Goal: Navigation & Orientation: Find specific page/section

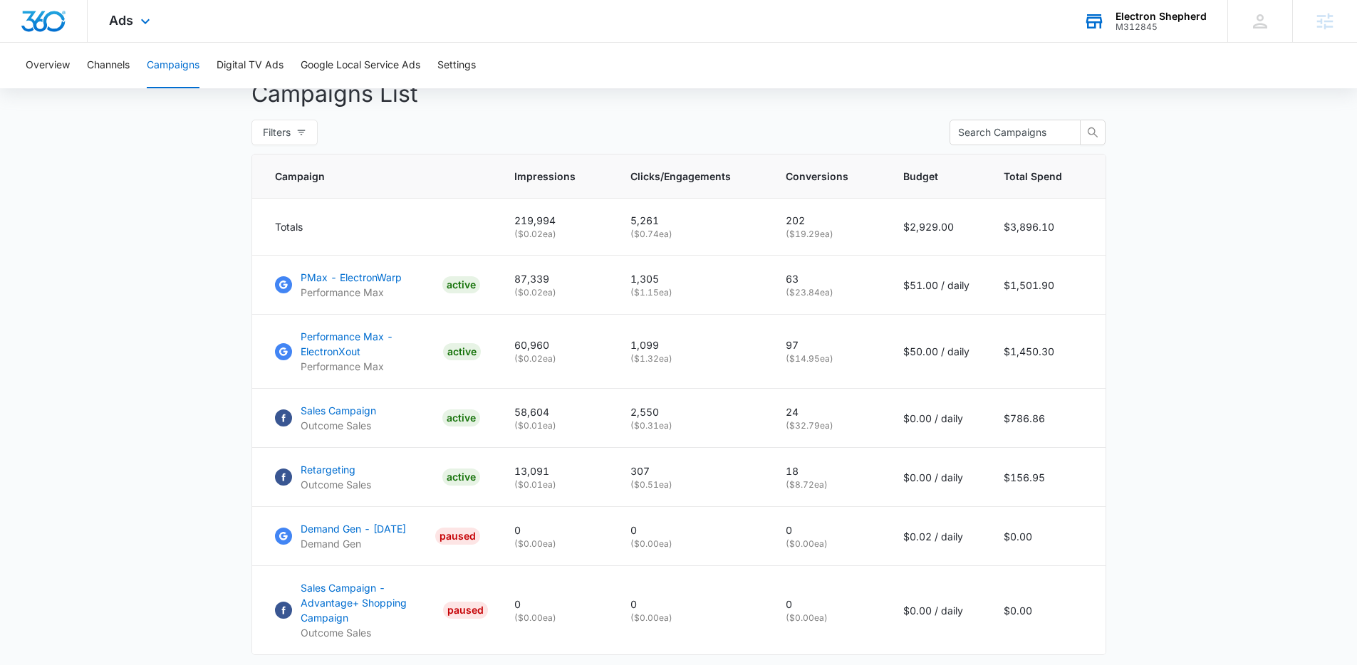
click at [1132, 37] on div "Electron Shepherd M312845 Your Accounts View All" at bounding box center [1144, 21] width 165 height 42
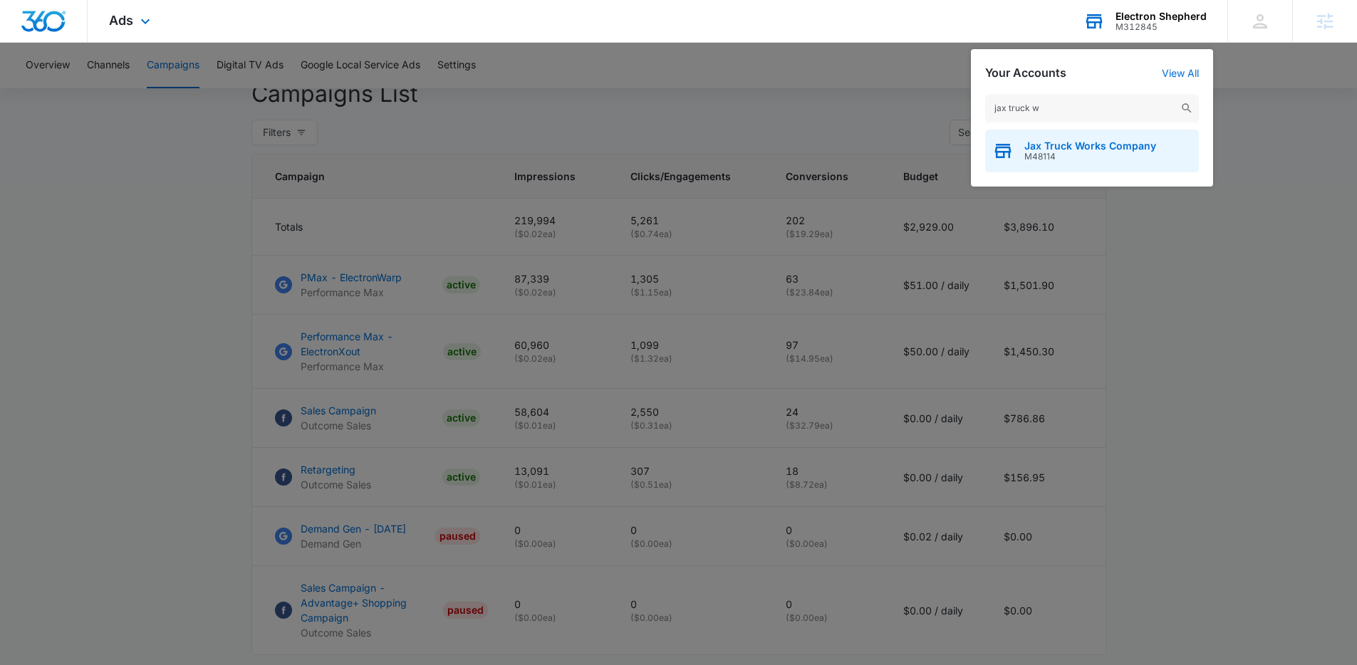
type input "jax truck w"
click at [1073, 140] on span "Jax Truck Works Company" at bounding box center [1090, 145] width 132 height 11
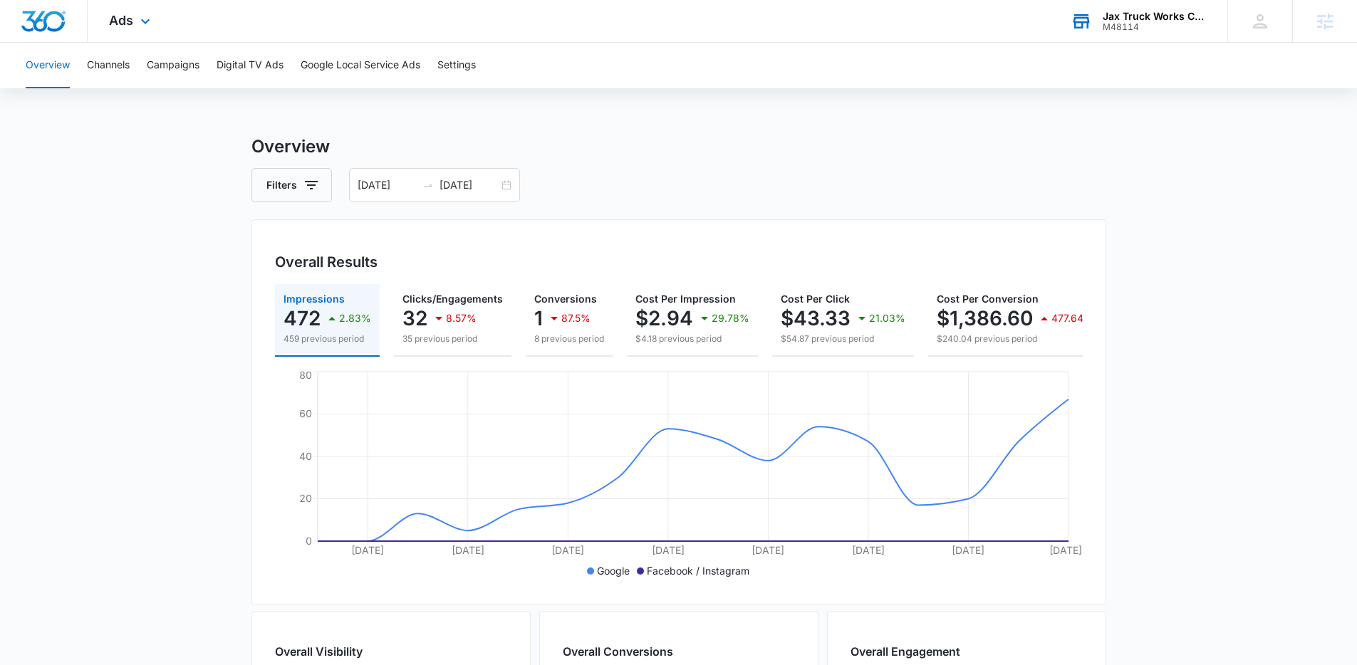
drag, startPoint x: 535, startPoint y: 180, endPoint x: 522, endPoint y: 186, distance: 14.0
click at [524, 188] on div "Filters [DATE] [DATE]" at bounding box center [678, 185] width 855 height 34
click at [516, 186] on div "[DATE] [DATE]" at bounding box center [434, 185] width 171 height 34
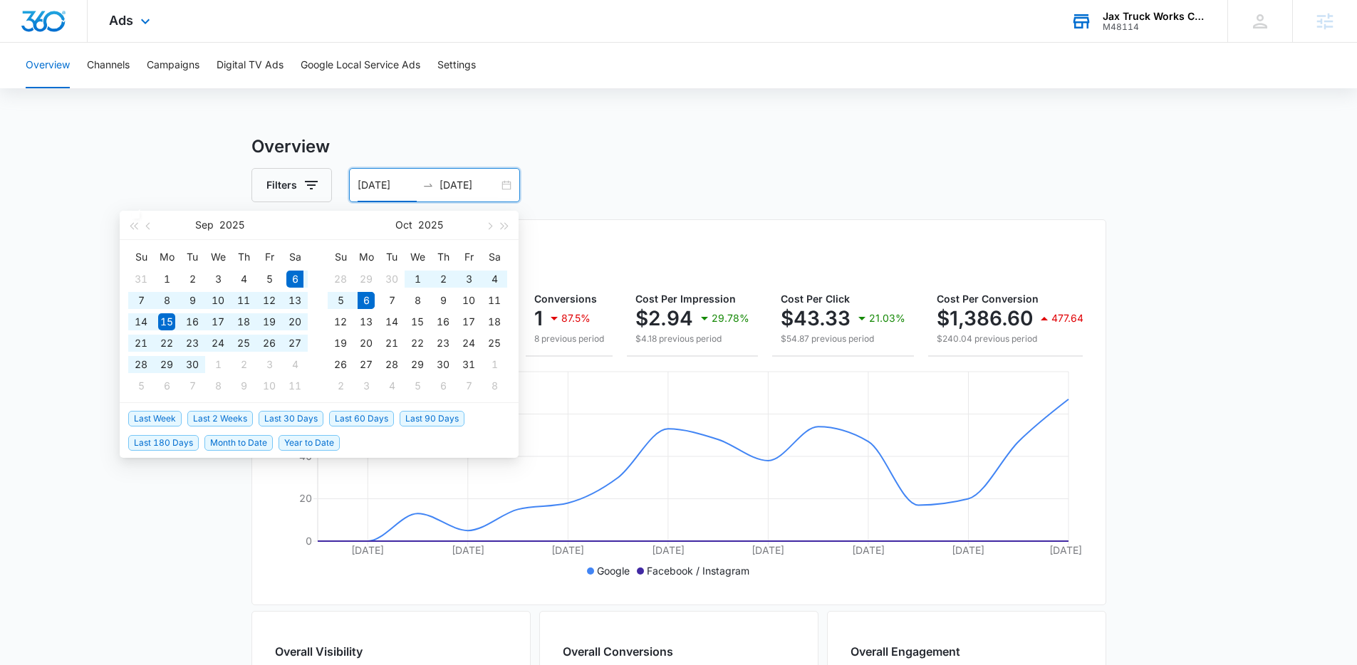
click at [310, 415] on span "Last 30 Days" at bounding box center [291, 419] width 65 height 16
type input "[DATE]"
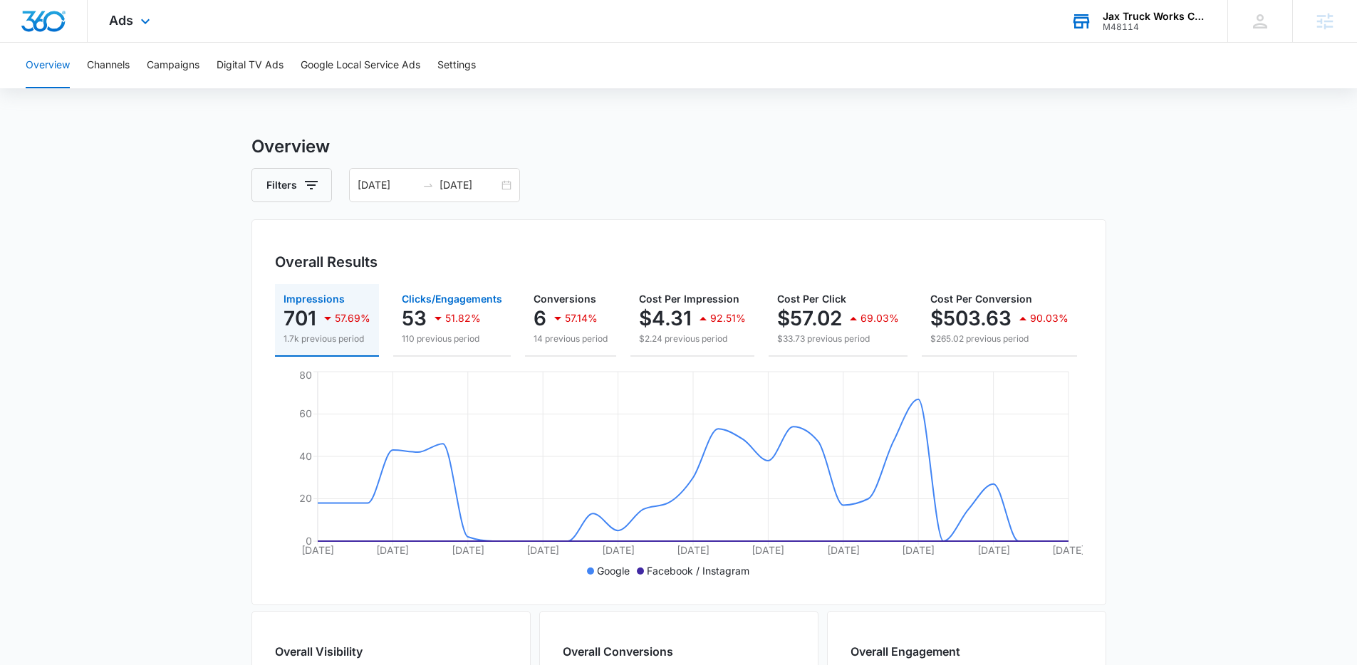
click at [407, 329] on p "53" at bounding box center [414, 318] width 25 height 23
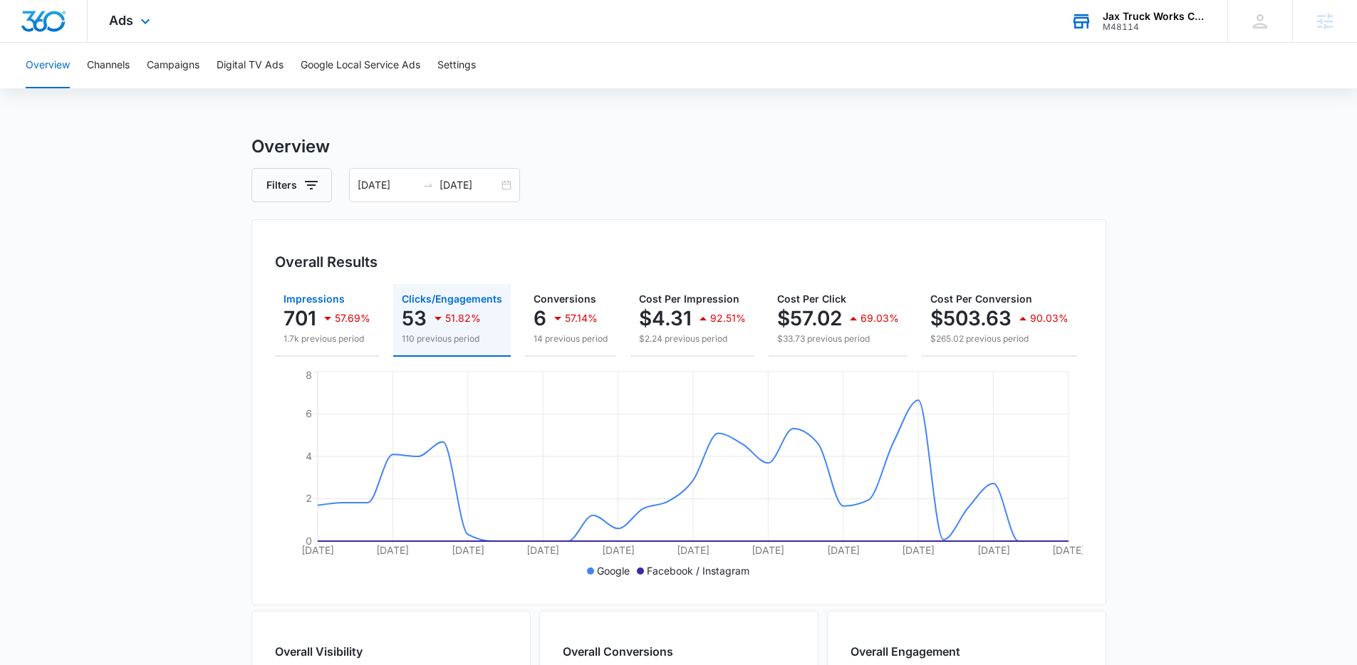
click at [322, 333] on p "1.7k previous period" at bounding box center [326, 339] width 87 height 13
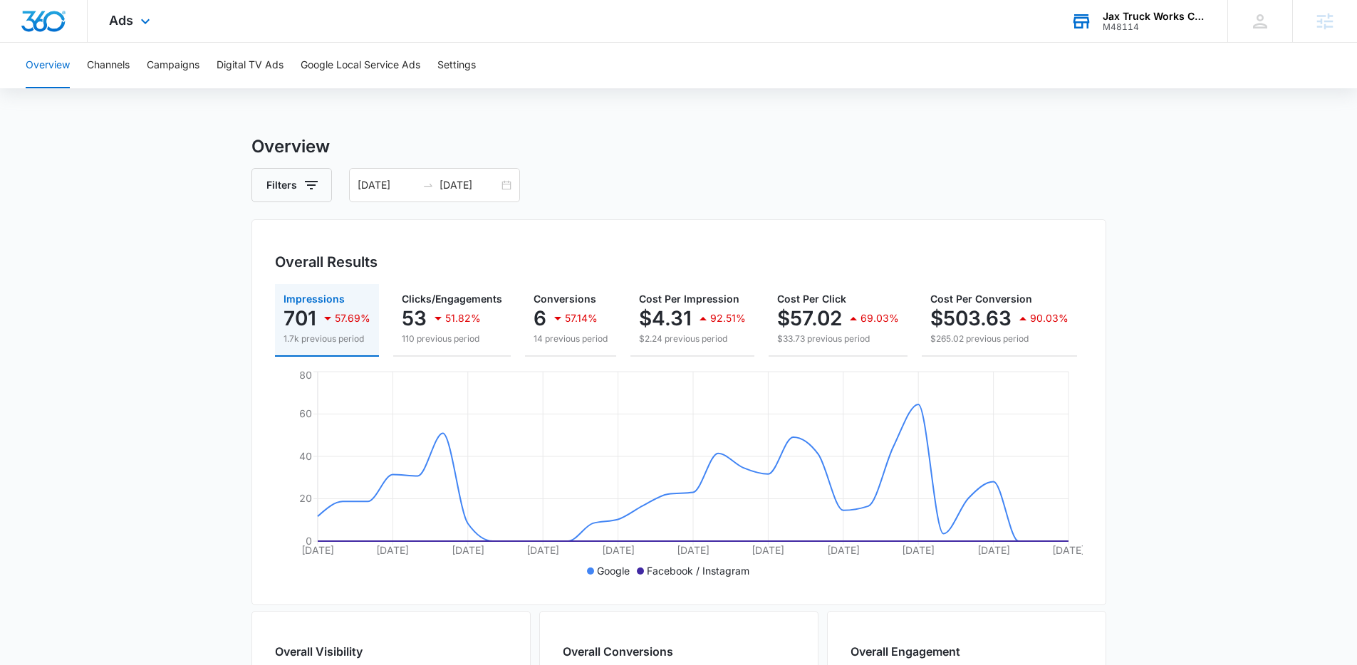
click at [624, 132] on div "Overview Channels Campaigns Digital TV Ads Google Local Service Ads Settings Ov…" at bounding box center [678, 600] width 1357 height 1114
click at [153, 59] on button "Campaigns" at bounding box center [173, 66] width 53 height 46
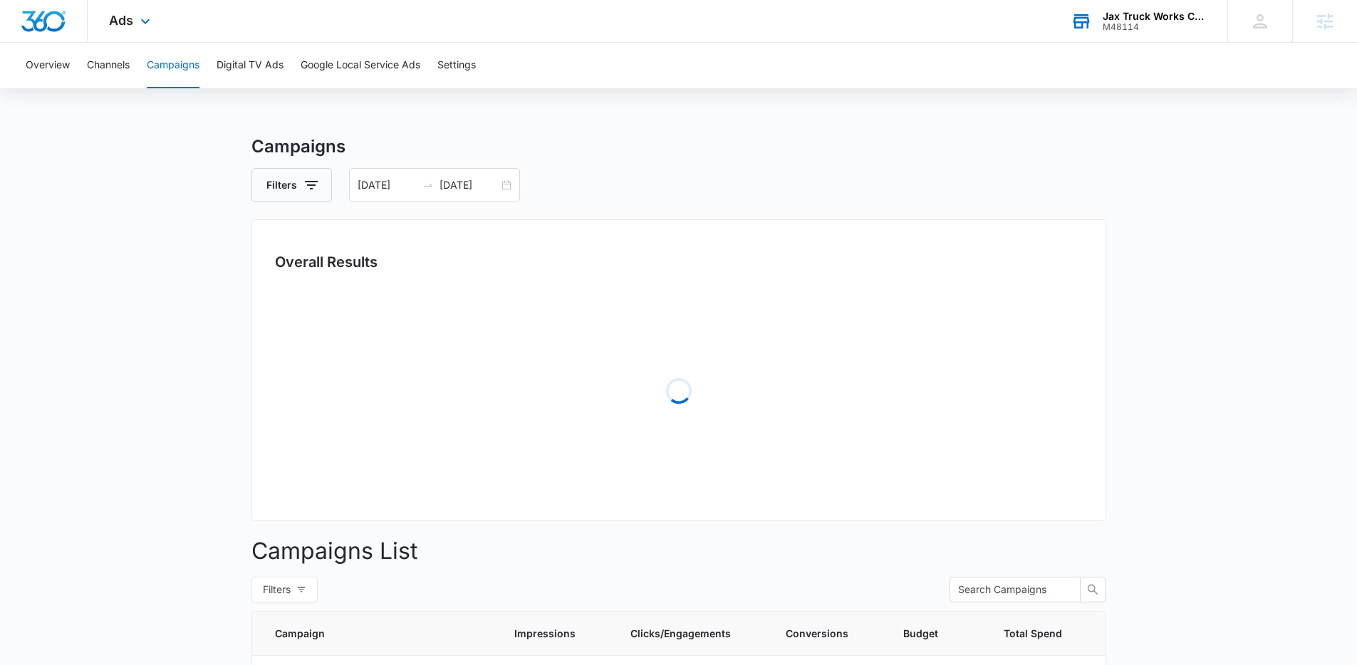
click at [164, 33] on div "Ads Apps Reputation Forms CRM Email Social Payments POS Content Ads Intelligenc…" at bounding box center [132, 21] width 88 height 42
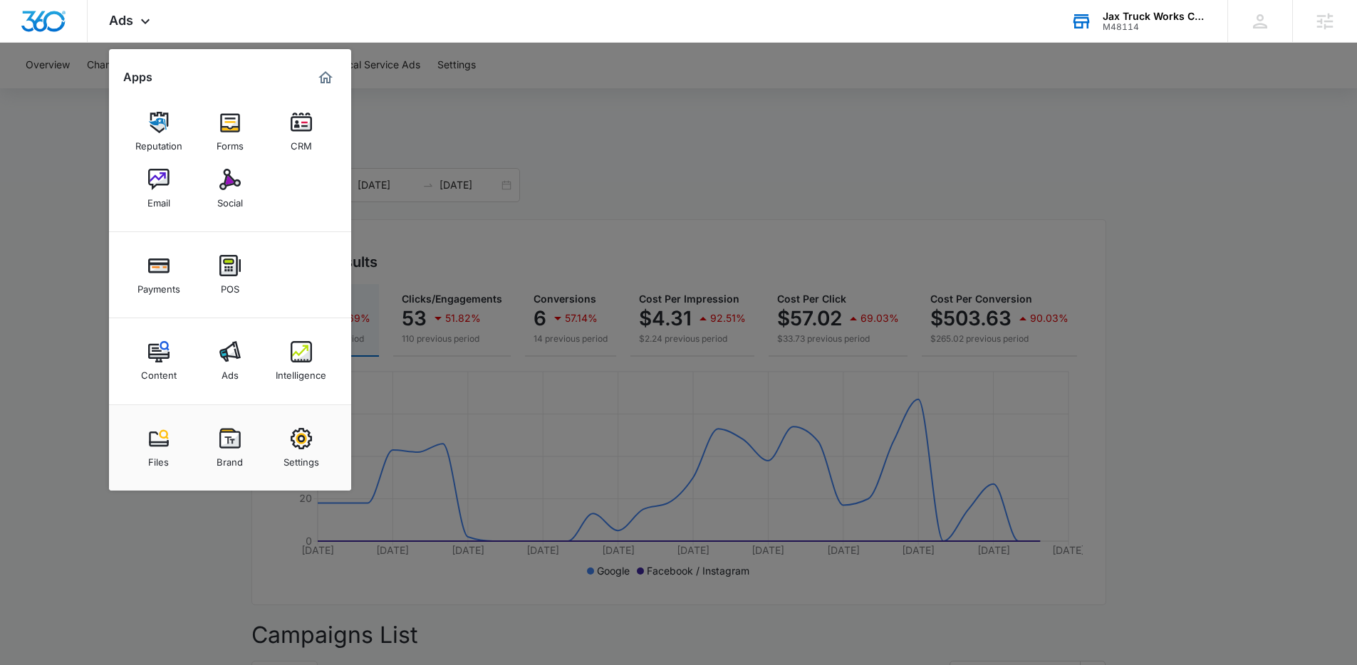
click at [493, 146] on div at bounding box center [678, 332] width 1357 height 665
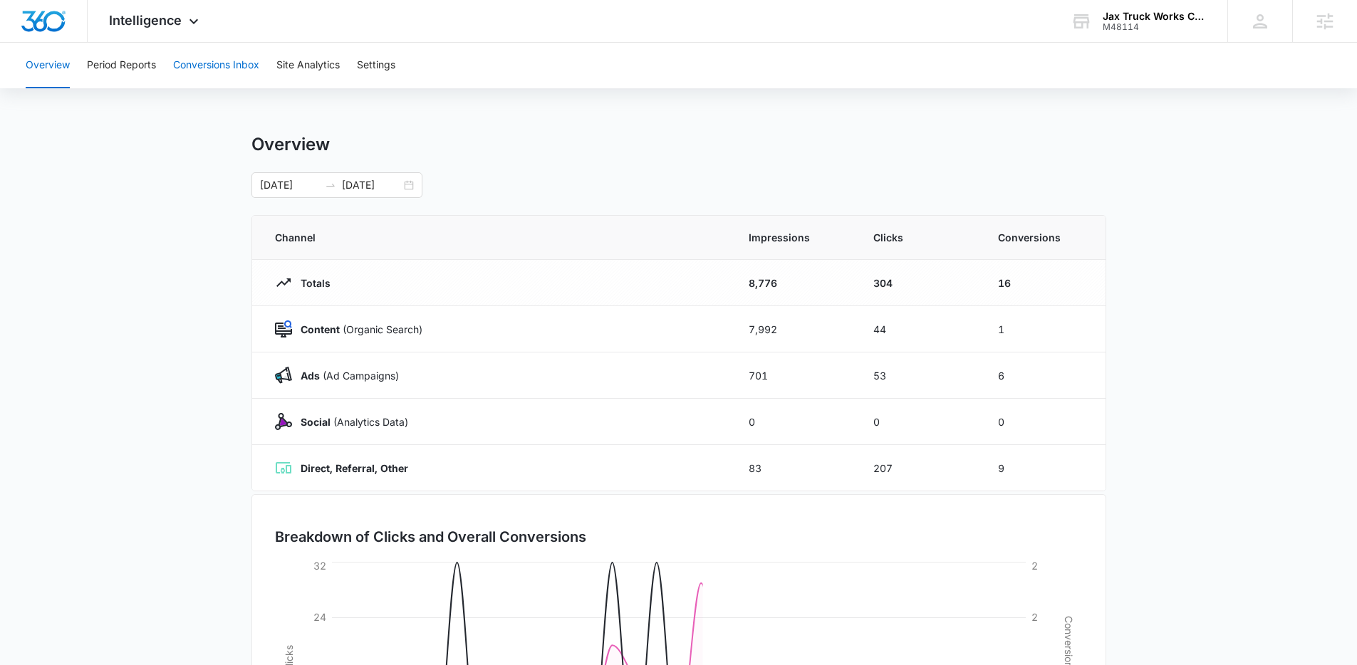
click at [207, 69] on button "Conversions Inbox" at bounding box center [216, 66] width 86 height 46
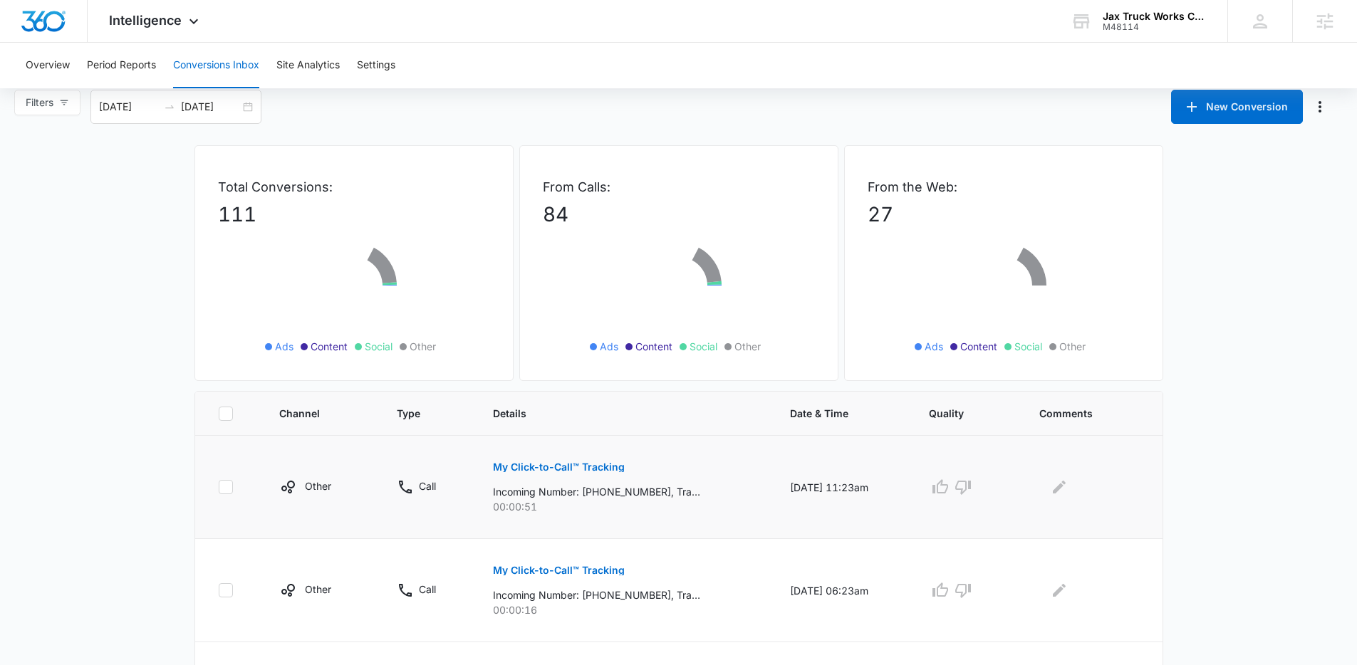
scroll to position [344, 0]
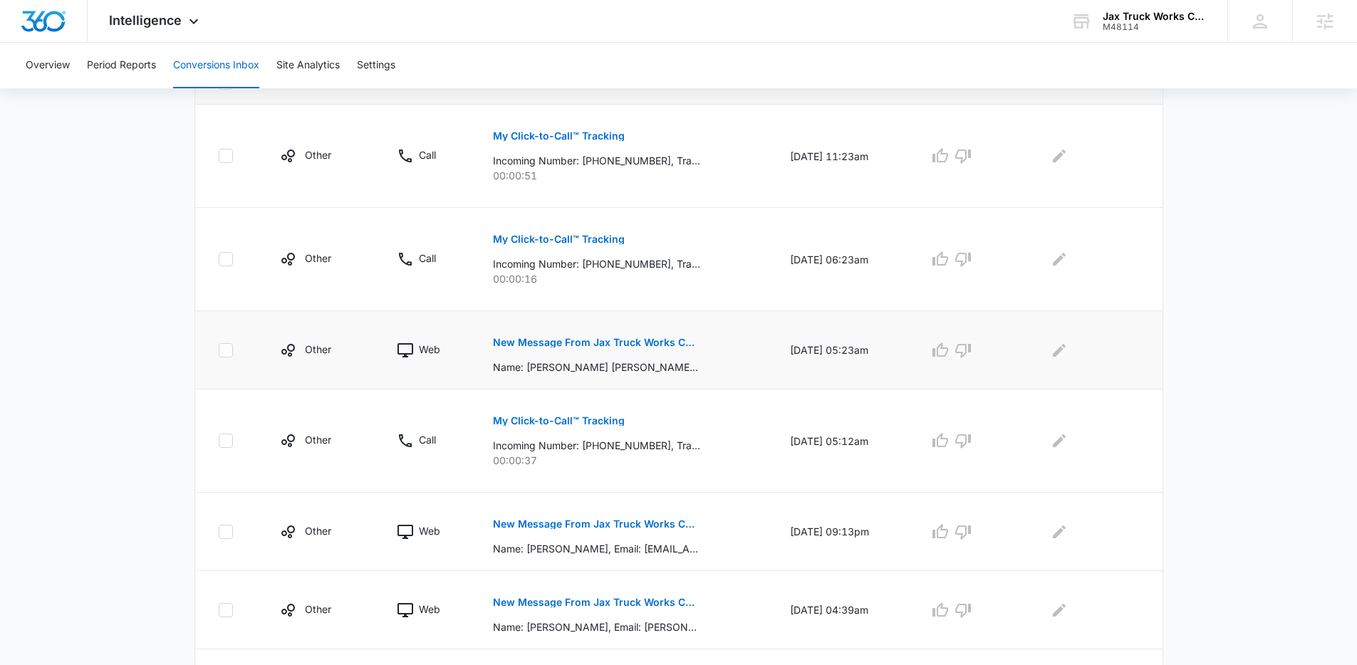
click at [639, 334] on button "New Message From Jax Truck Works Company" at bounding box center [596, 342] width 207 height 34
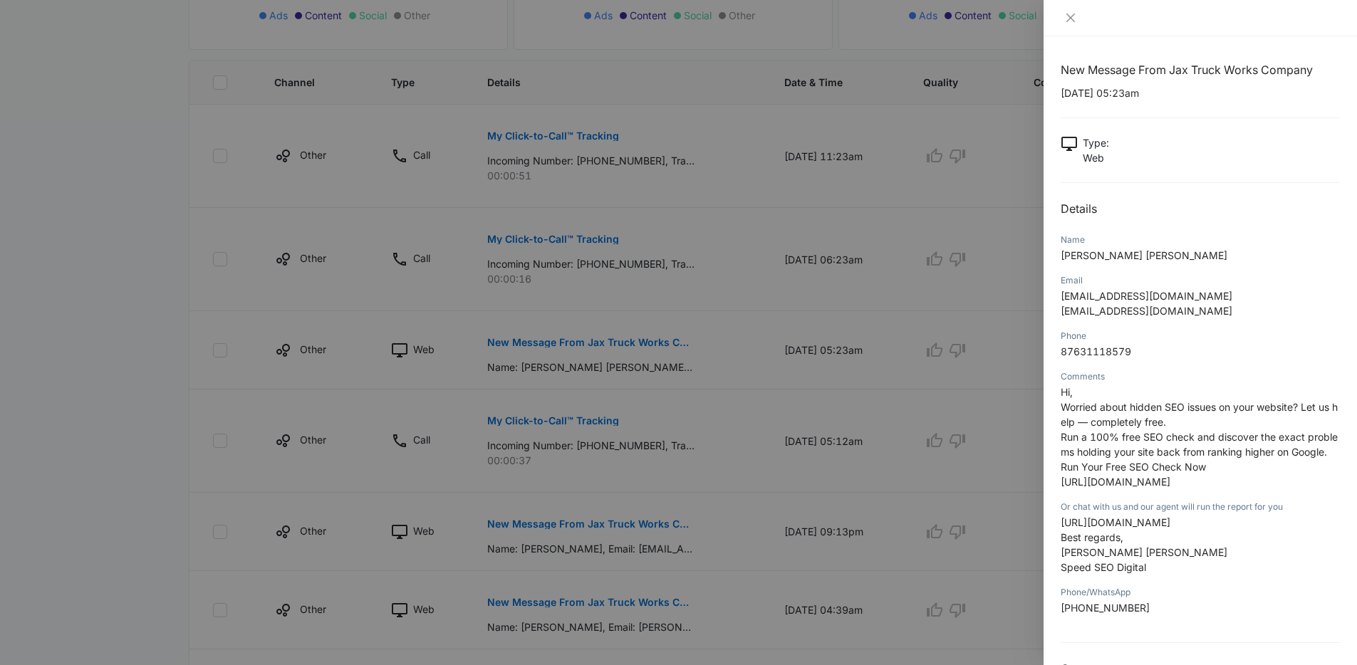
click at [895, 472] on div at bounding box center [678, 332] width 1357 height 665
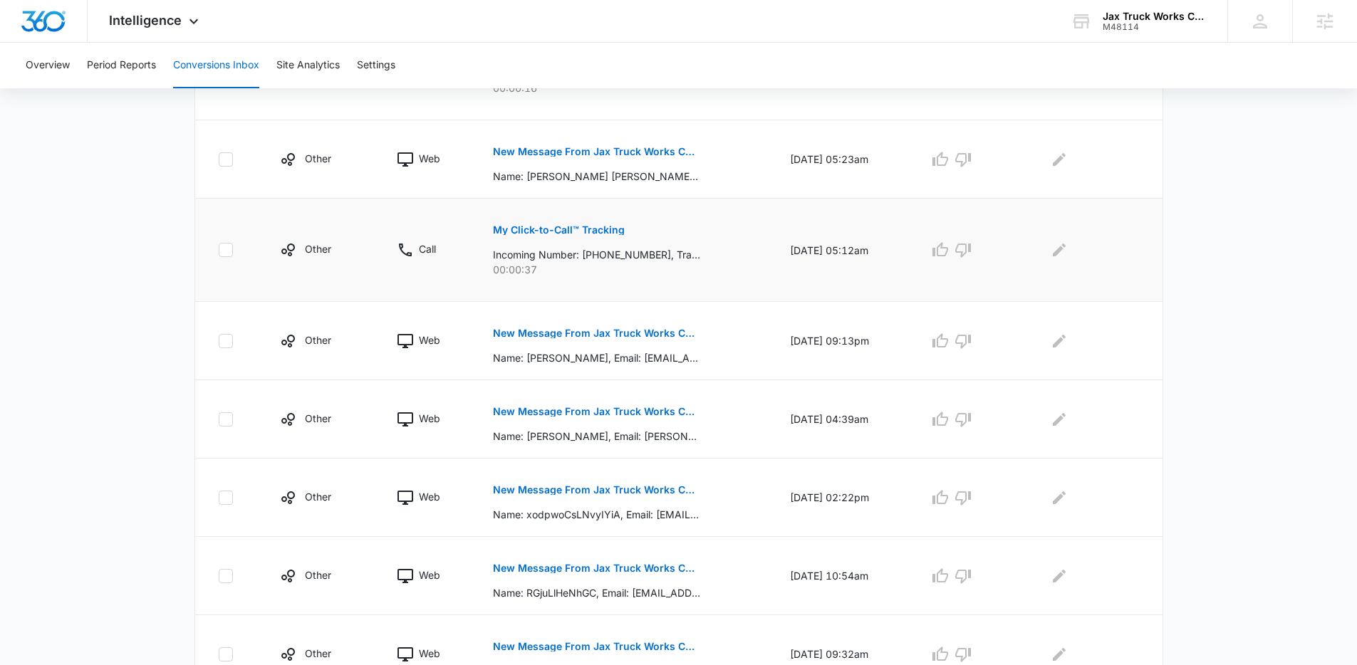
scroll to position [600, 0]
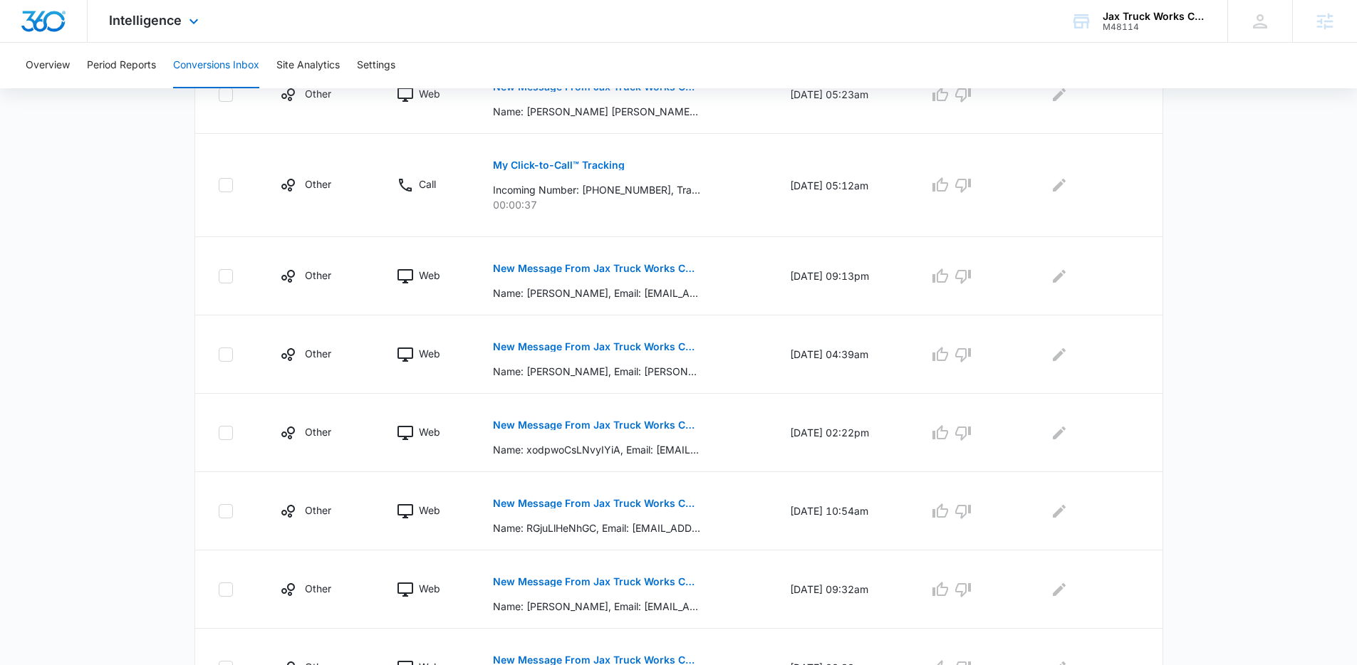
click at [149, 42] on div "Intelligence Apps Reputation Forms CRM Email Social Payments POS Content Ads In…" at bounding box center [678, 21] width 1357 height 43
click at [157, 38] on div "Intelligence Apps Reputation Forms CRM Email Social Payments POS Content Ads In…" at bounding box center [156, 21] width 136 height 42
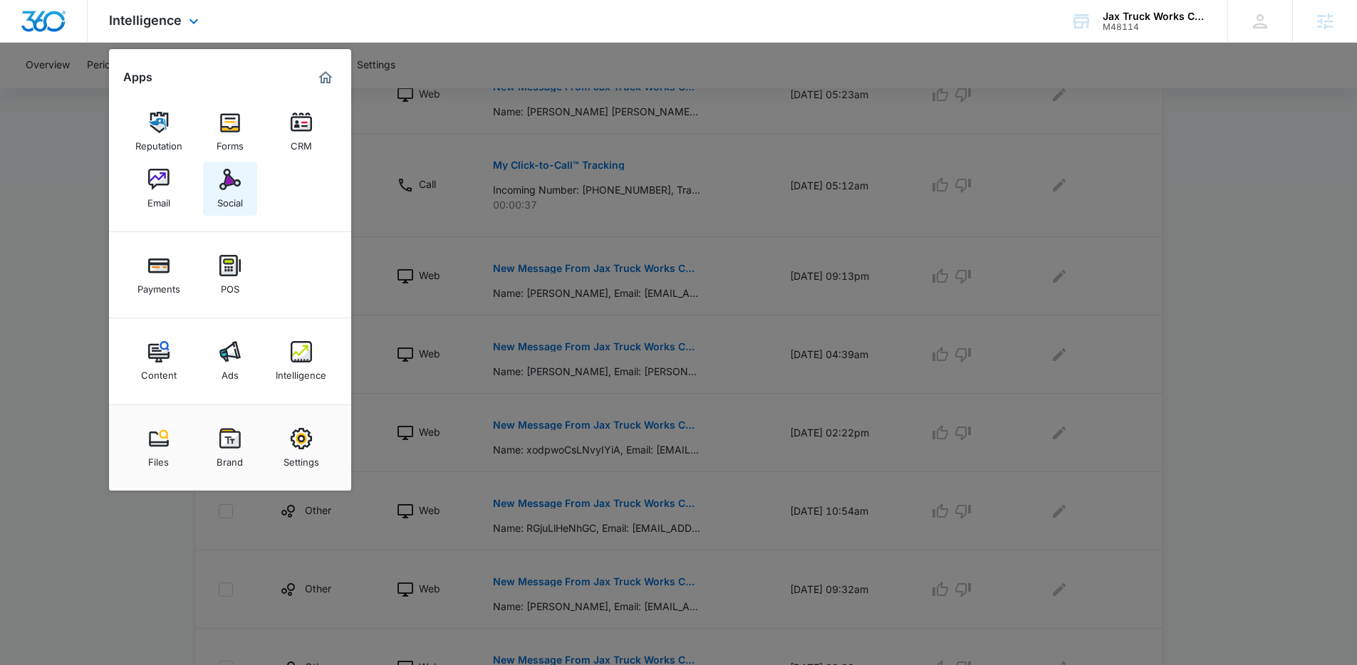
click at [231, 182] on img at bounding box center [229, 179] width 21 height 21
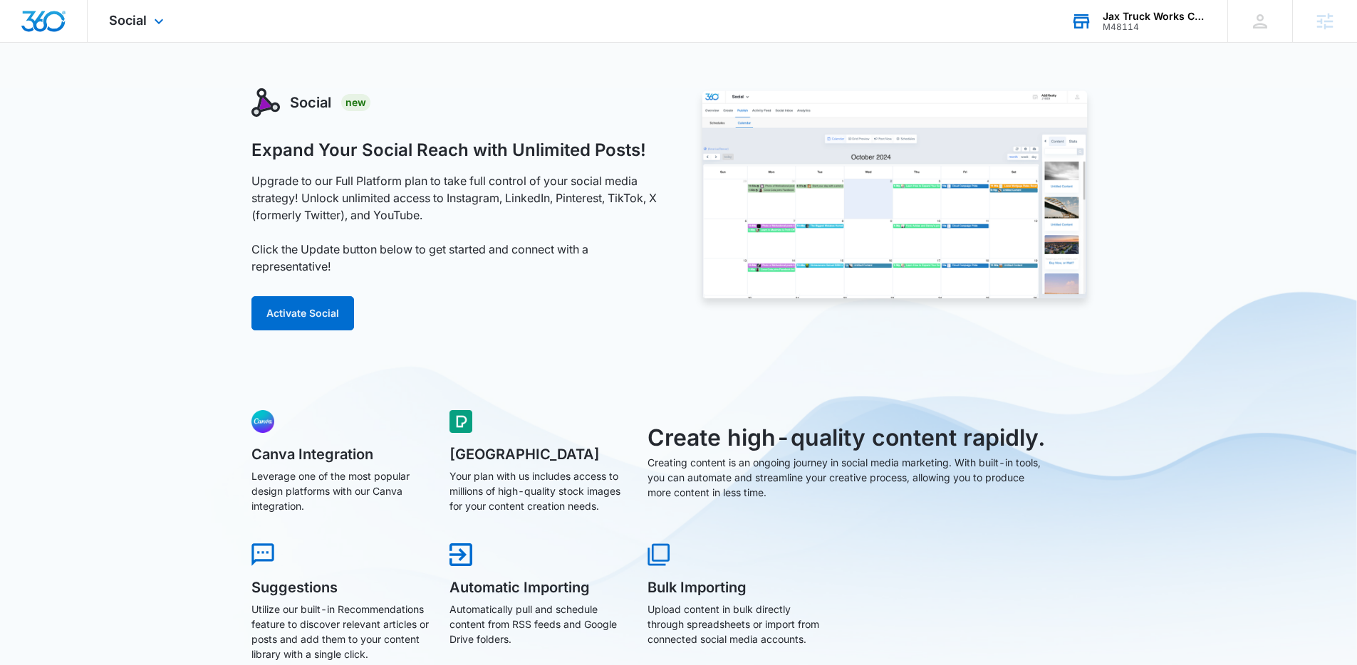
click at [1149, 20] on div "Jax Truck Works Company" at bounding box center [1155, 16] width 104 height 11
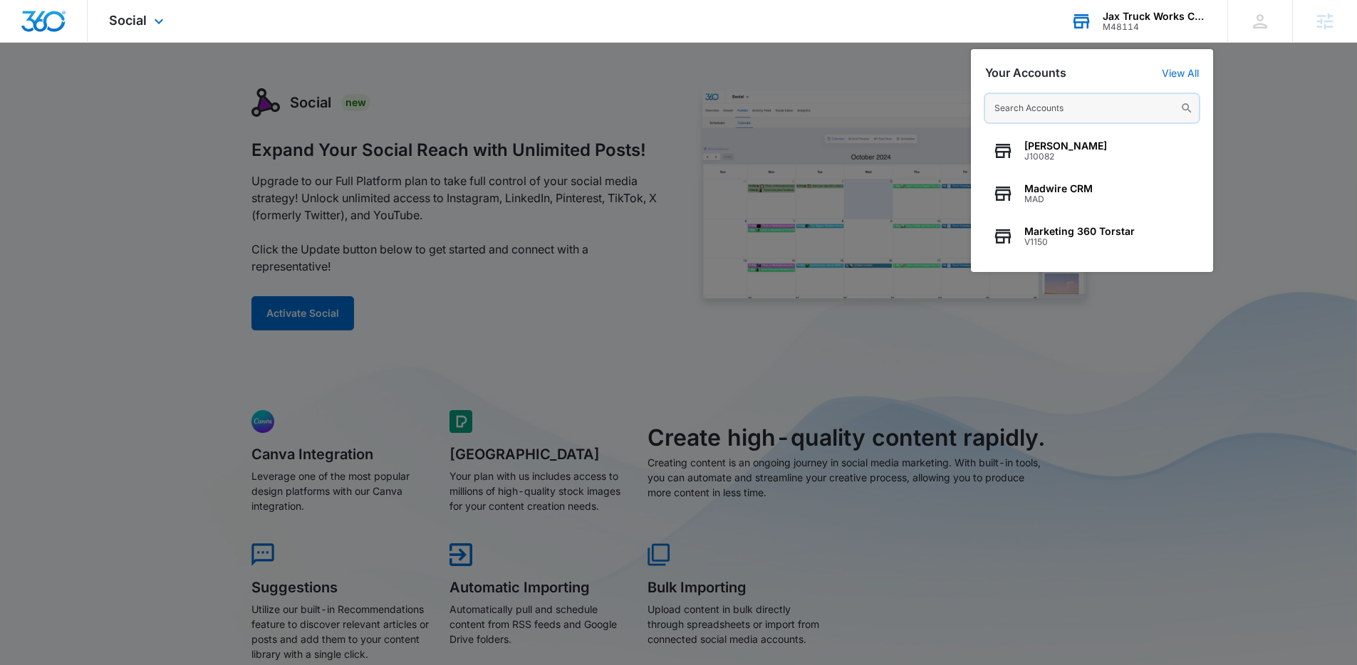
click at [1024, 110] on input "text" at bounding box center [1092, 108] width 214 height 28
click at [1059, 113] on input "text" at bounding box center [1092, 108] width 214 height 28
click at [1063, 107] on input "text" at bounding box center [1092, 108] width 214 height 28
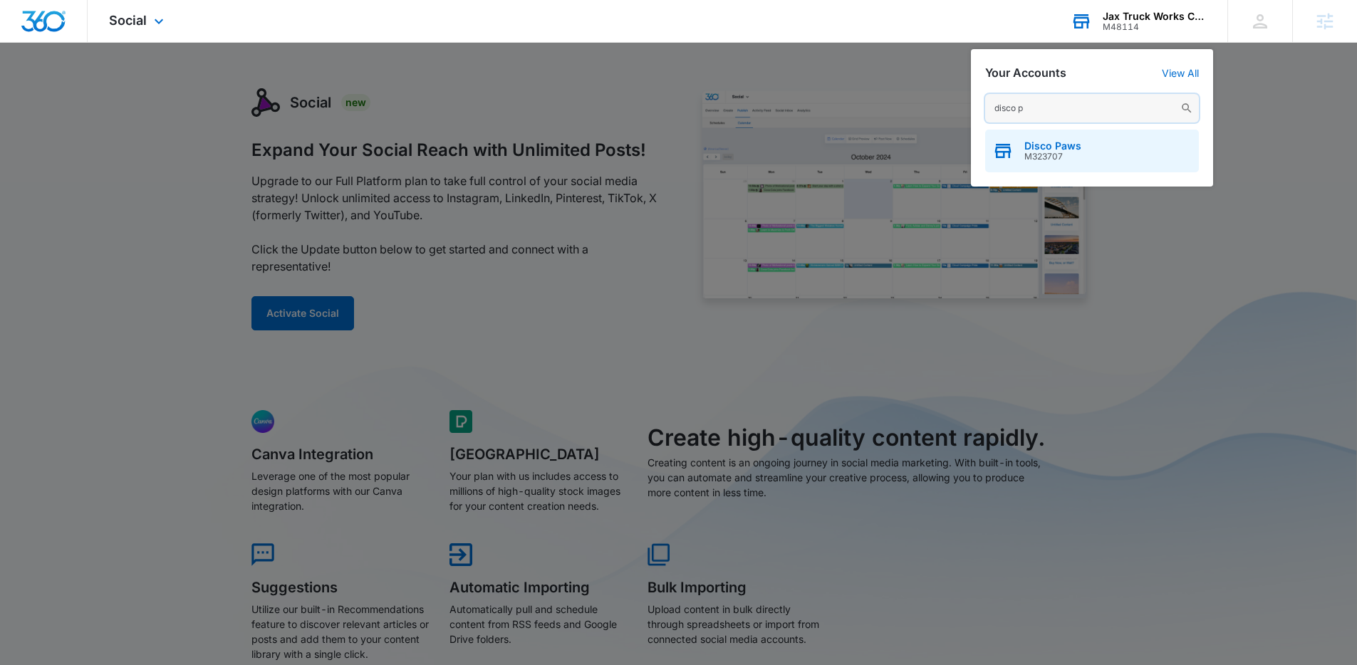
type input "disco p"
click at [1065, 162] on div "Disco Paws M323707" at bounding box center [1092, 151] width 214 height 43
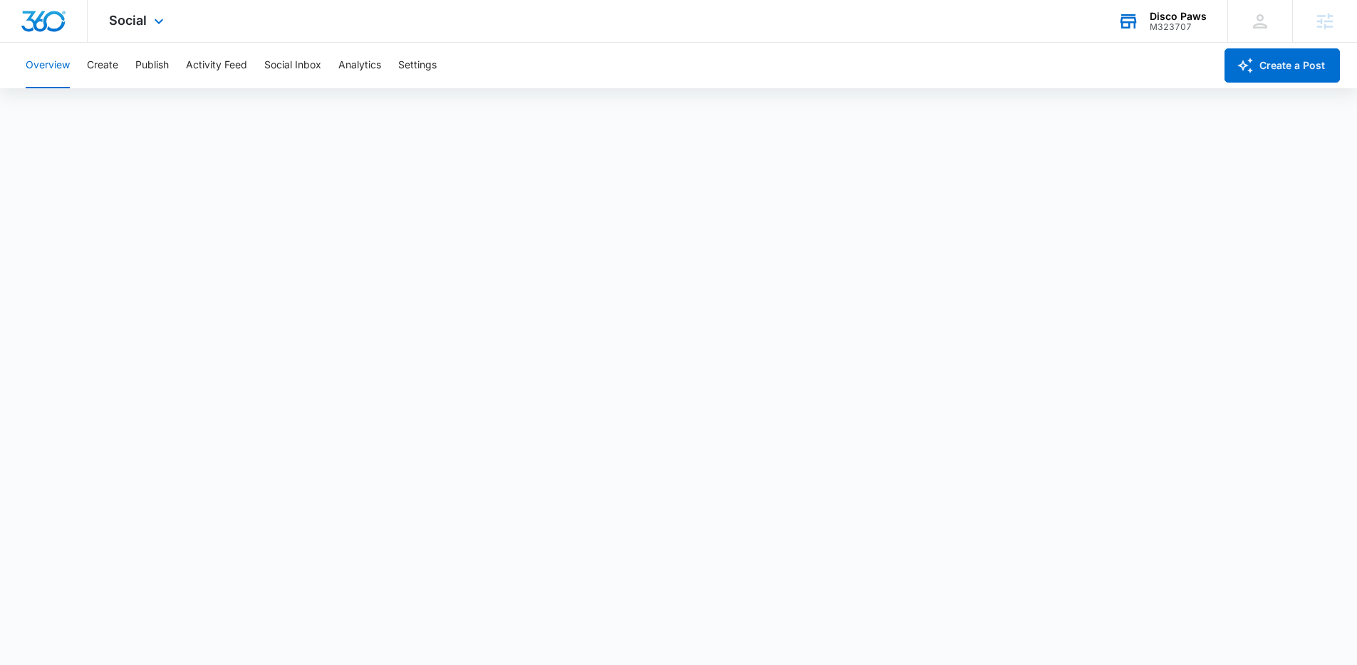
click at [439, 68] on div "Overview Create Publish Activity Feed Social Inbox Analytics Settings" at bounding box center [615, 66] width 1197 height 46
click at [304, 64] on button "Social Inbox" at bounding box center [292, 66] width 57 height 46
click at [106, 67] on button "Create" at bounding box center [102, 66] width 31 height 46
click at [152, 101] on button "Approvals" at bounding box center [139, 109] width 48 height 40
click at [454, 70] on div "Overview Create Publish Activity Feed Social Inbox Analytics Settings" at bounding box center [615, 66] width 1197 height 46
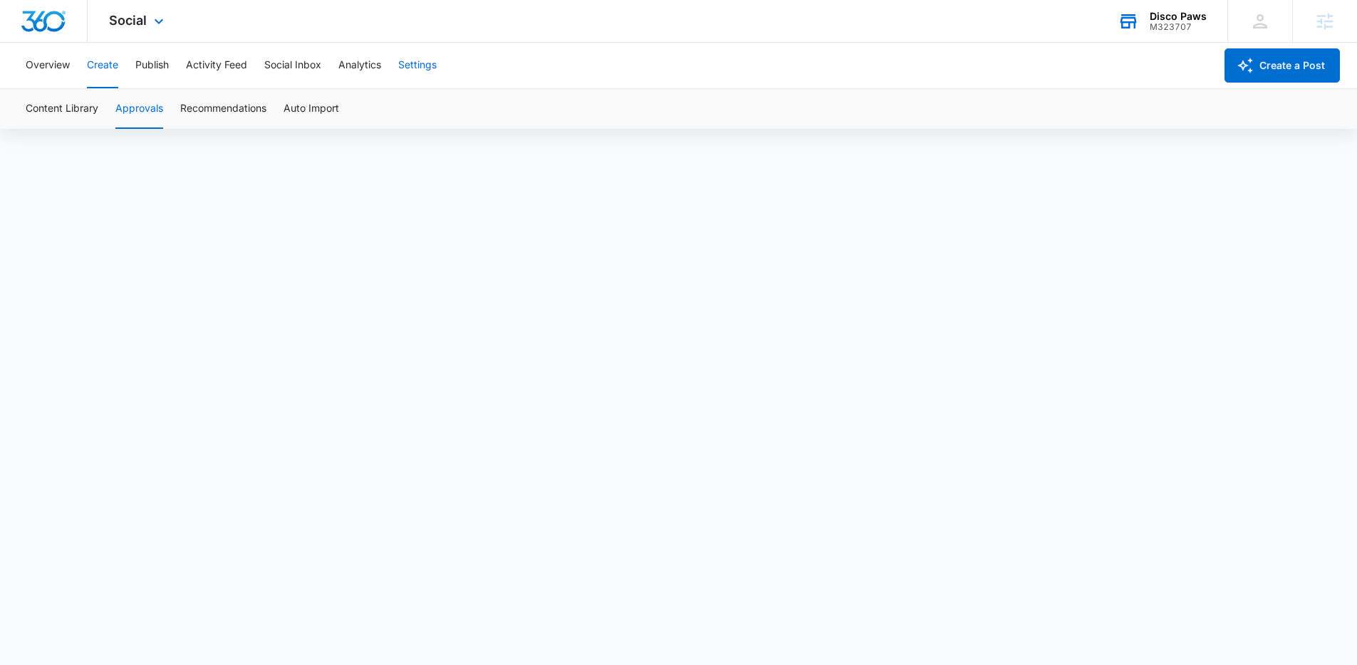
click at [419, 56] on button "Settings" at bounding box center [417, 66] width 38 height 46
click at [103, 70] on button "Create" at bounding box center [102, 66] width 31 height 46
click at [50, 66] on button "Overview" at bounding box center [48, 66] width 44 height 46
click at [107, 65] on button "Create" at bounding box center [102, 66] width 31 height 46
click at [1171, 26] on div "M323707" at bounding box center [1178, 27] width 57 height 10
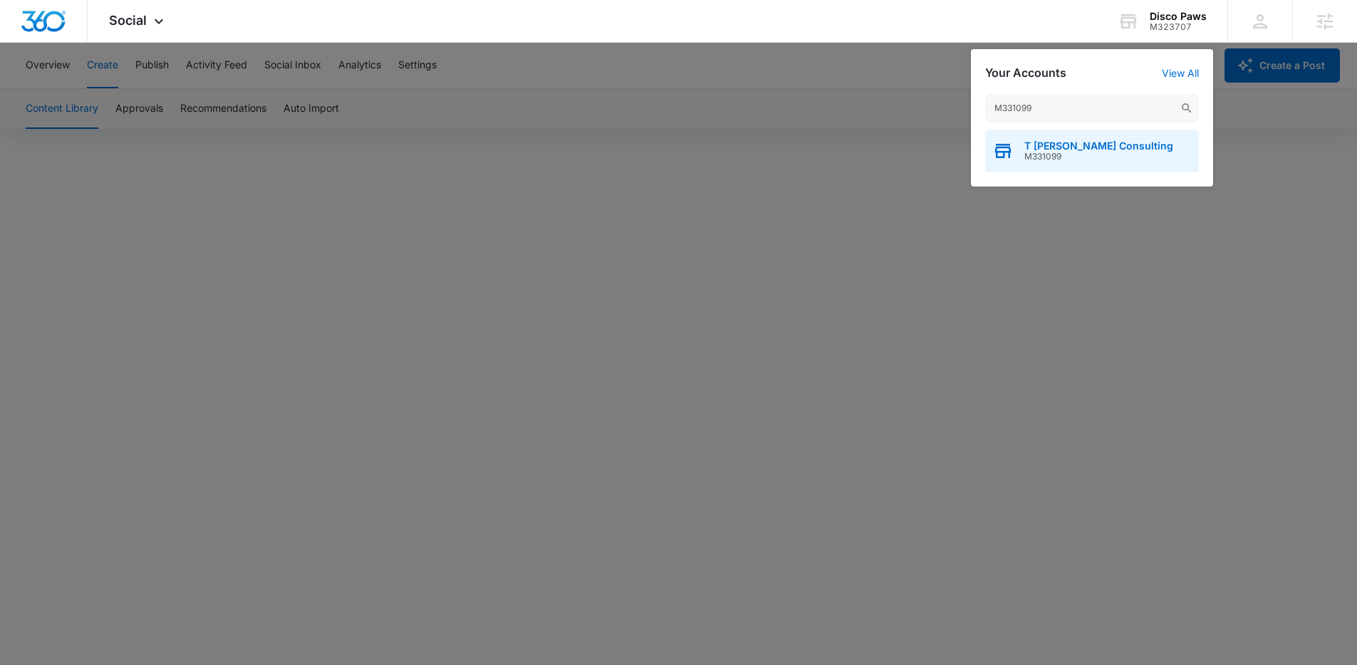
type input "M331099"
click at [1081, 160] on span "M331099" at bounding box center [1098, 157] width 149 height 10
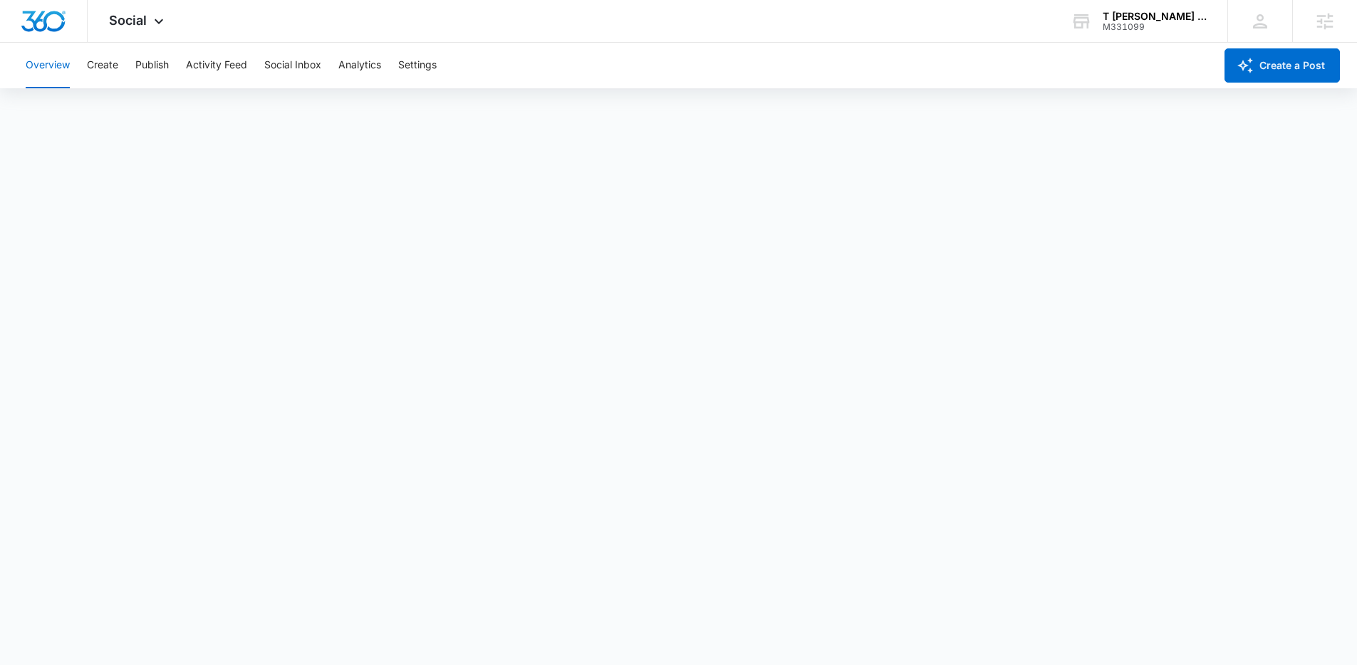
click at [127, 69] on div "Overview Create Publish Activity Feed Social Inbox Analytics Settings" at bounding box center [615, 66] width 1197 height 46
click at [93, 73] on button "Create" at bounding box center [102, 66] width 31 height 46
click at [1145, 33] on div "T Ferraro Consulting M331099 Your Accounts View All" at bounding box center [1138, 21] width 178 height 42
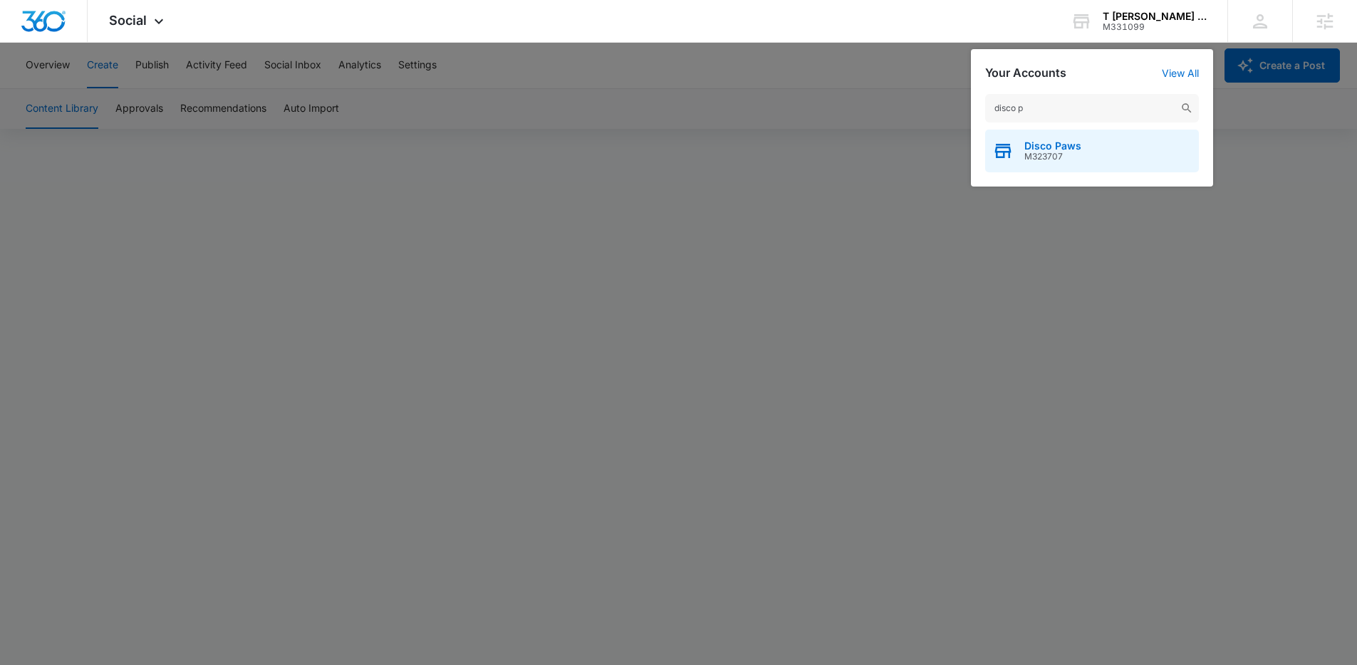
type input "disco p"
click at [1074, 159] on span "M323707" at bounding box center [1052, 157] width 57 height 10
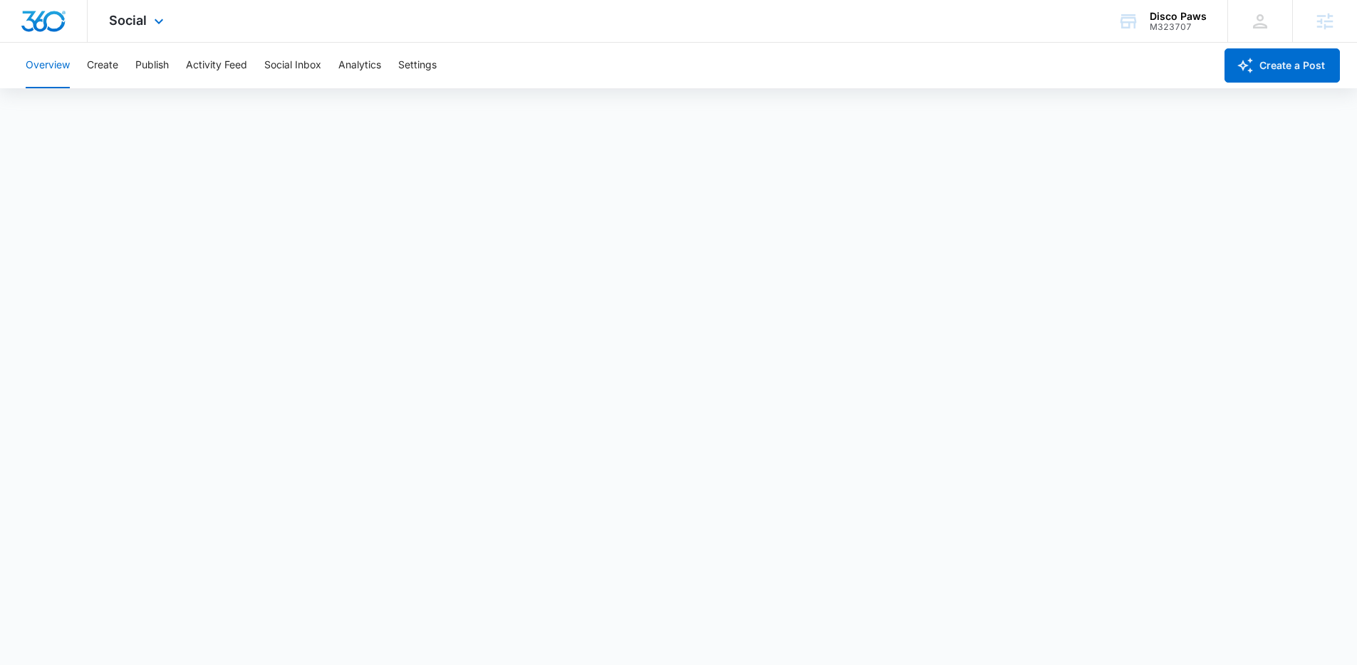
click at [120, 29] on div "Social Apps Reputation Websites Forms CRM Email Social Payments POS Content Ads…" at bounding box center [138, 21] width 101 height 42
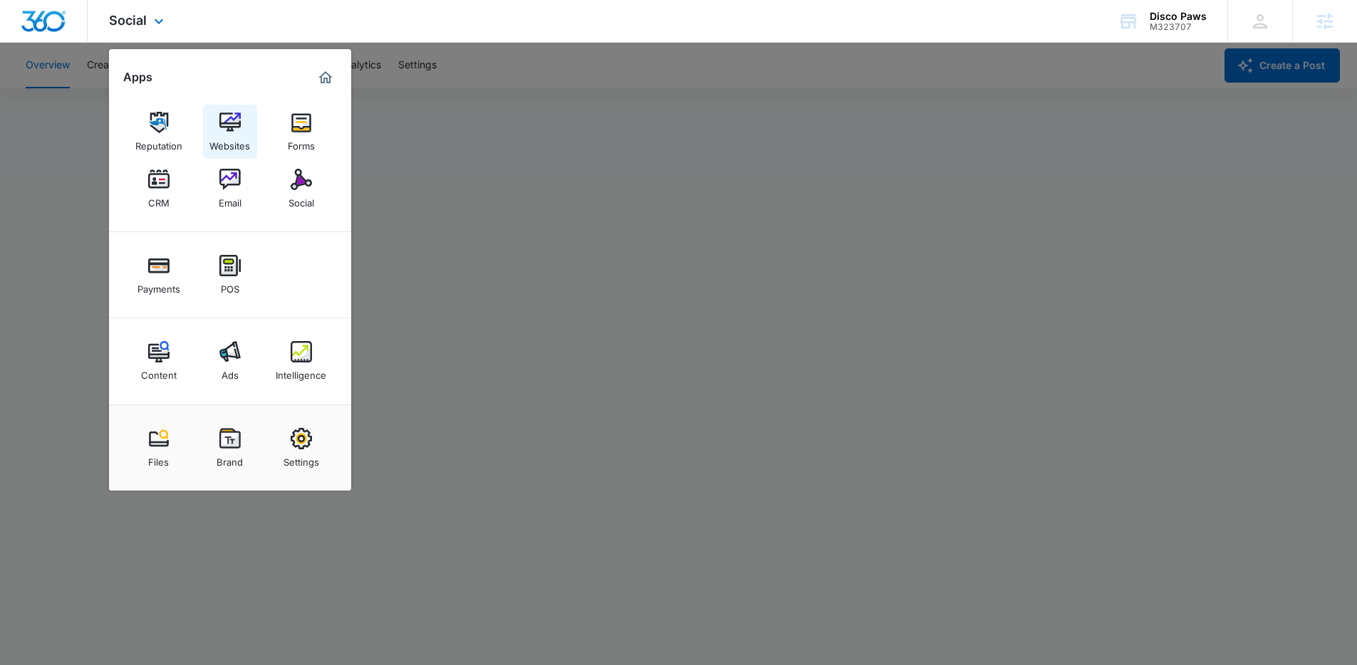
click at [240, 145] on div "Websites" at bounding box center [229, 142] width 41 height 19
